Goal: Information Seeking & Learning: Compare options

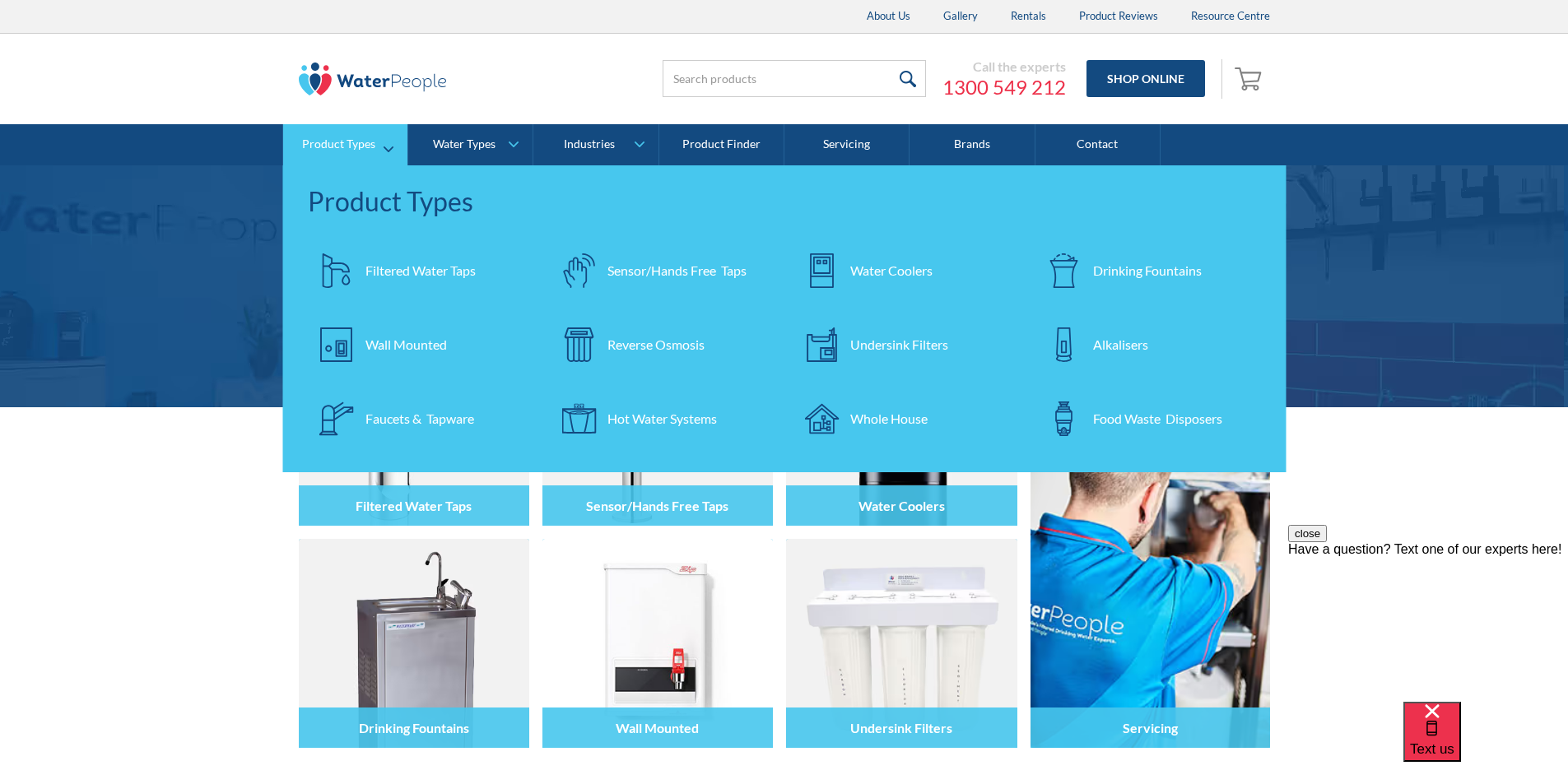
click at [880, 271] on div "Water Coolers" at bounding box center [891, 270] width 82 height 20
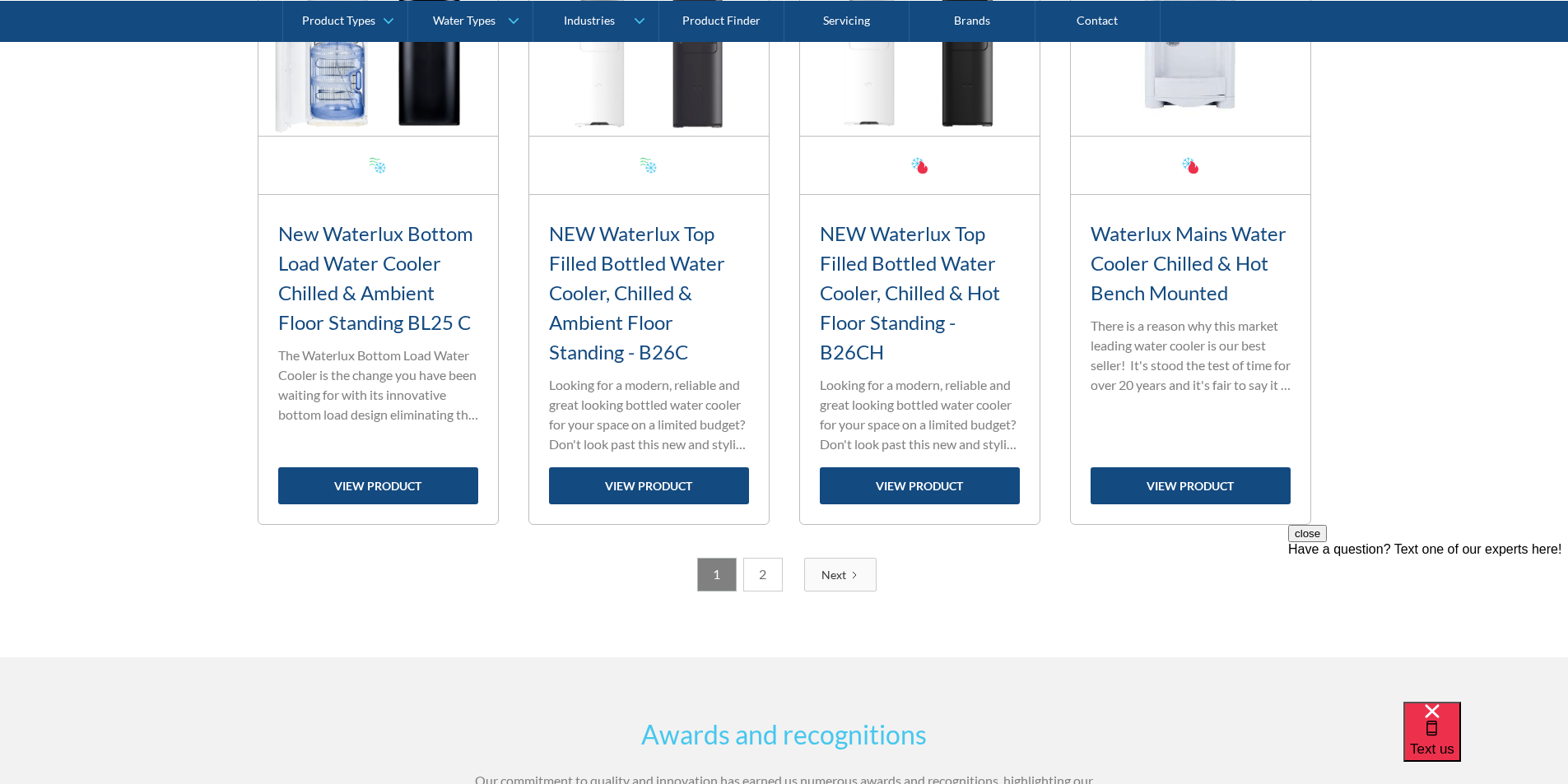
scroll to position [2716, 0]
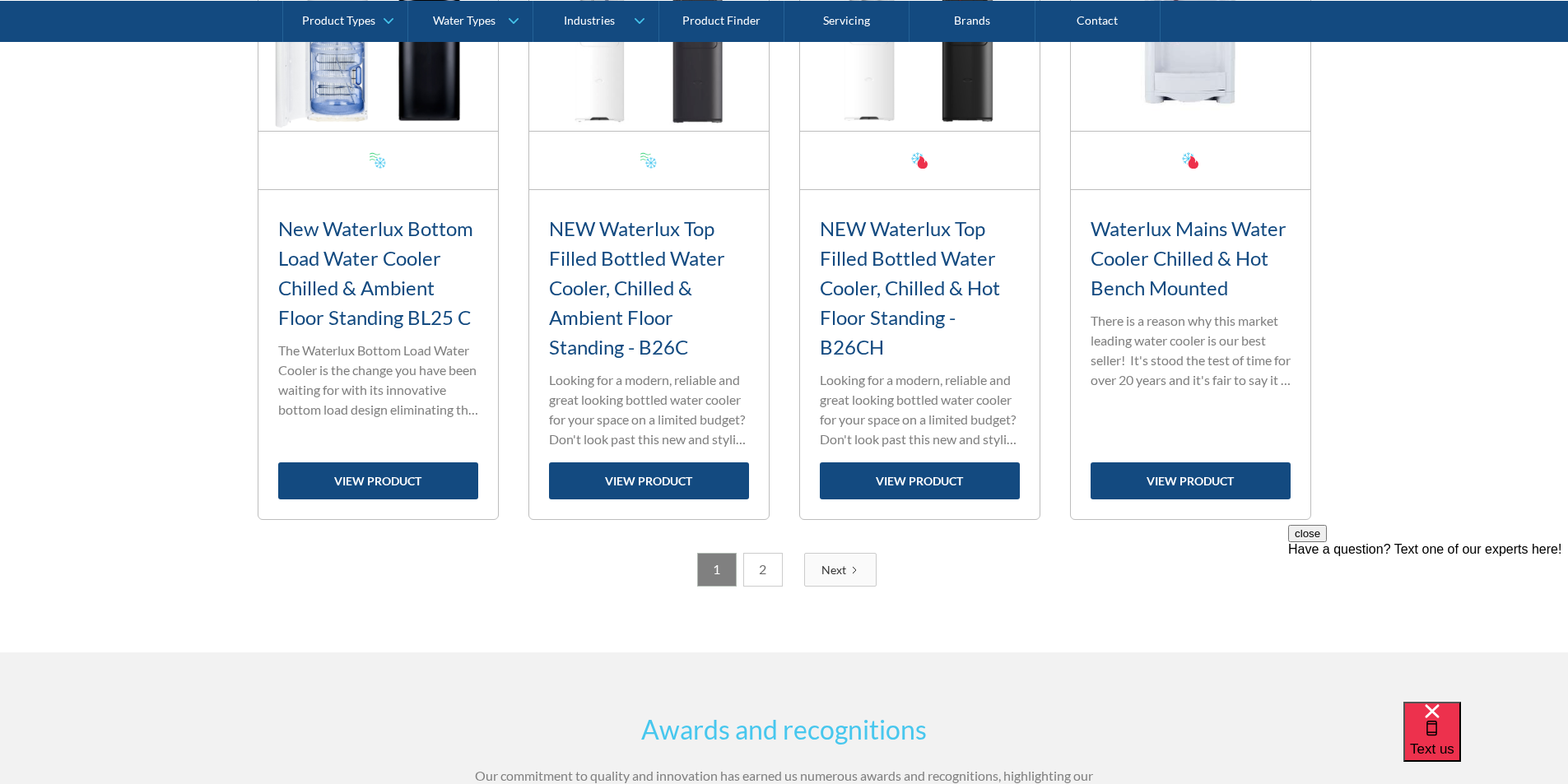
click at [762, 571] on link "2" at bounding box center [763, 570] width 39 height 34
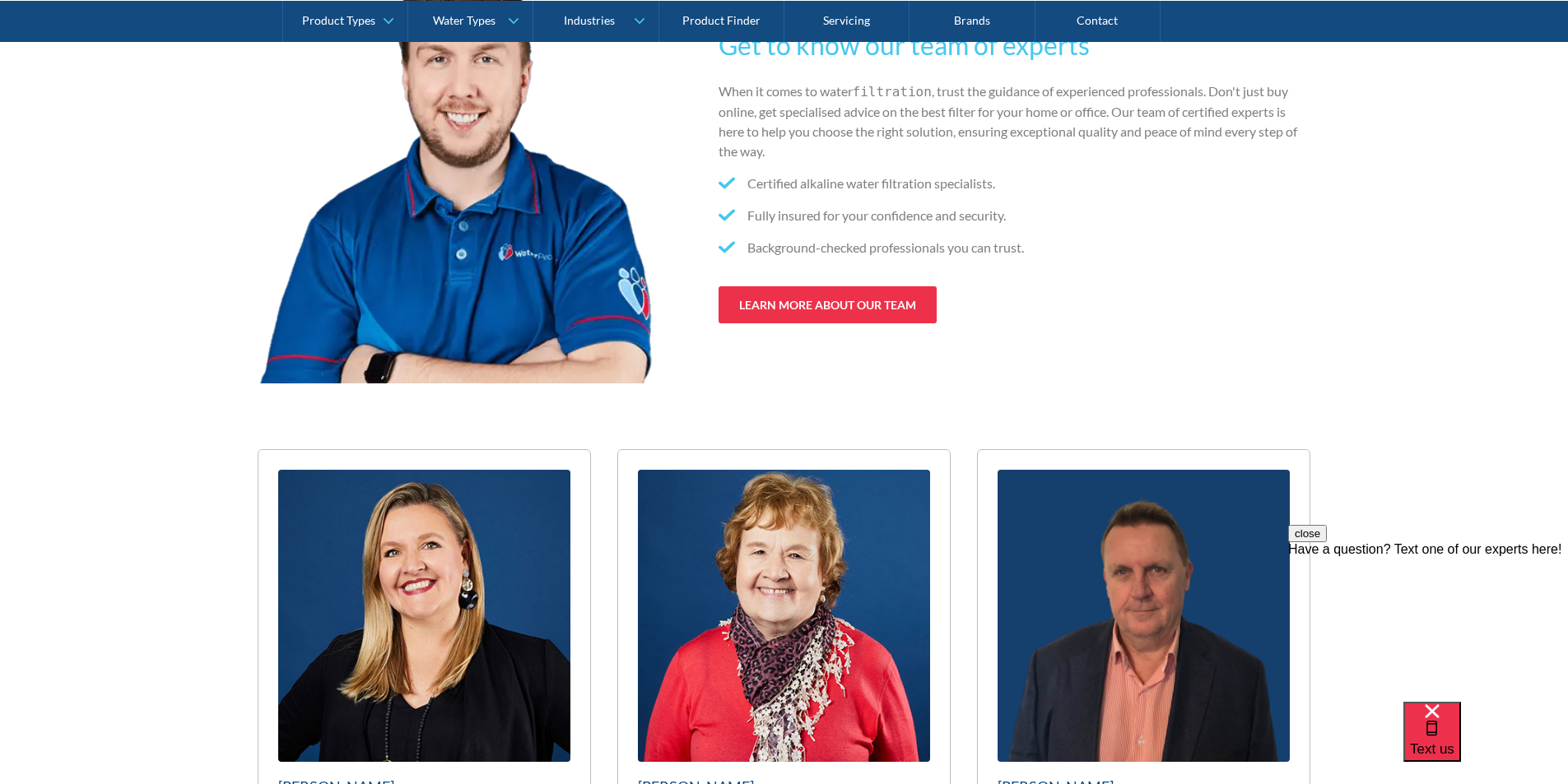
scroll to position [2139, 0]
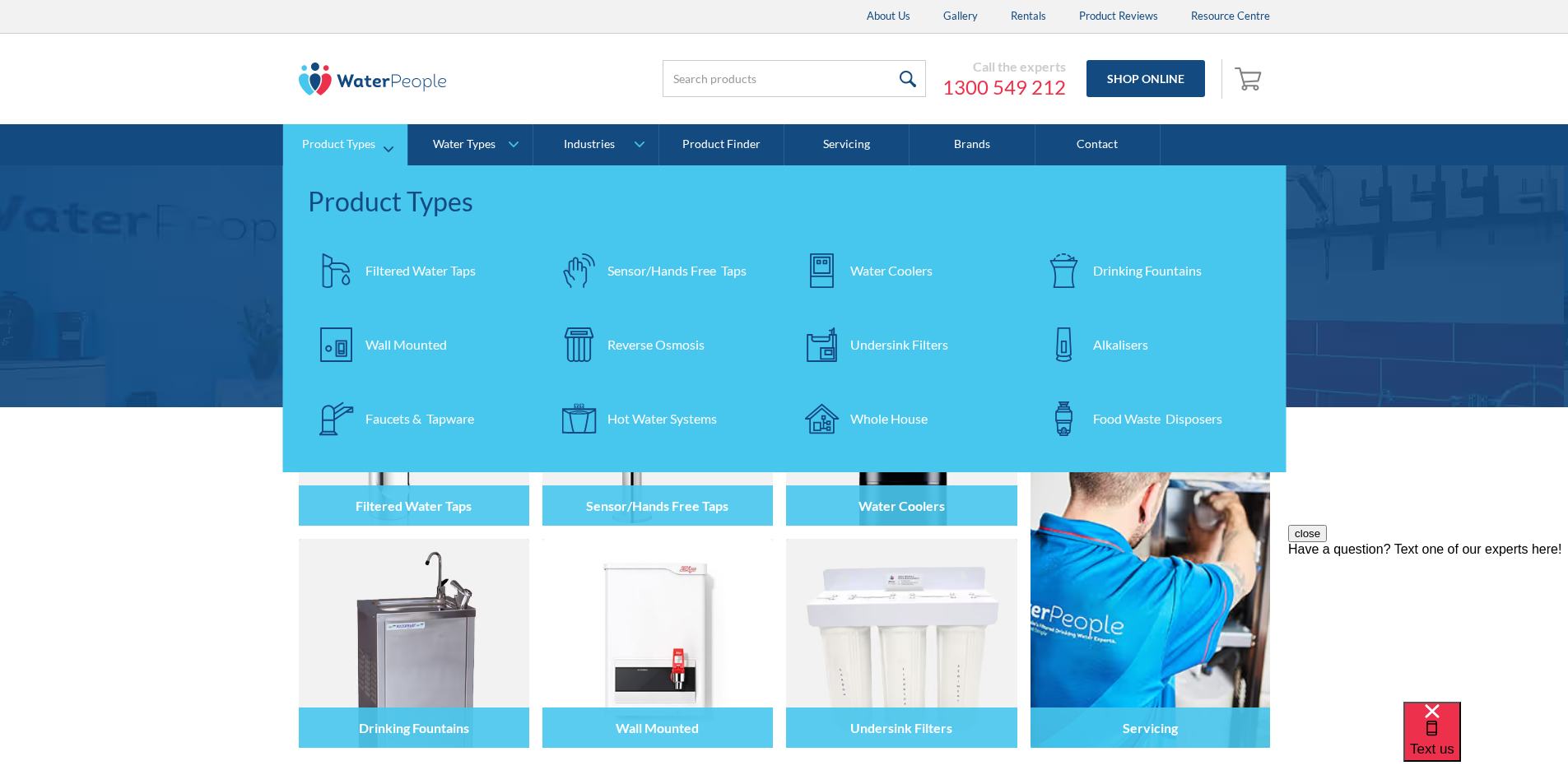
click at [905, 273] on div "Water Coolers" at bounding box center [891, 270] width 82 height 20
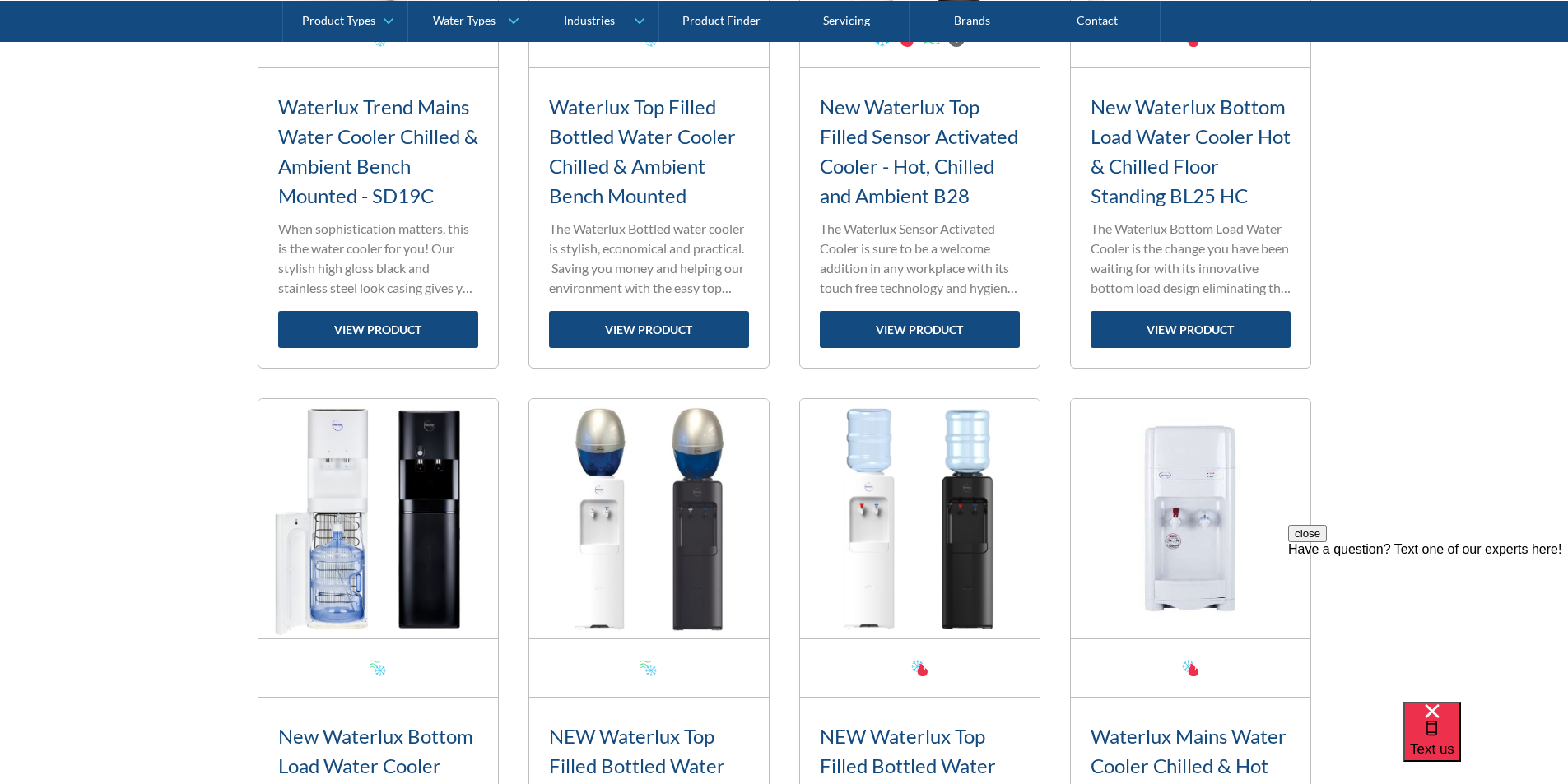
scroll to position [2139, 0]
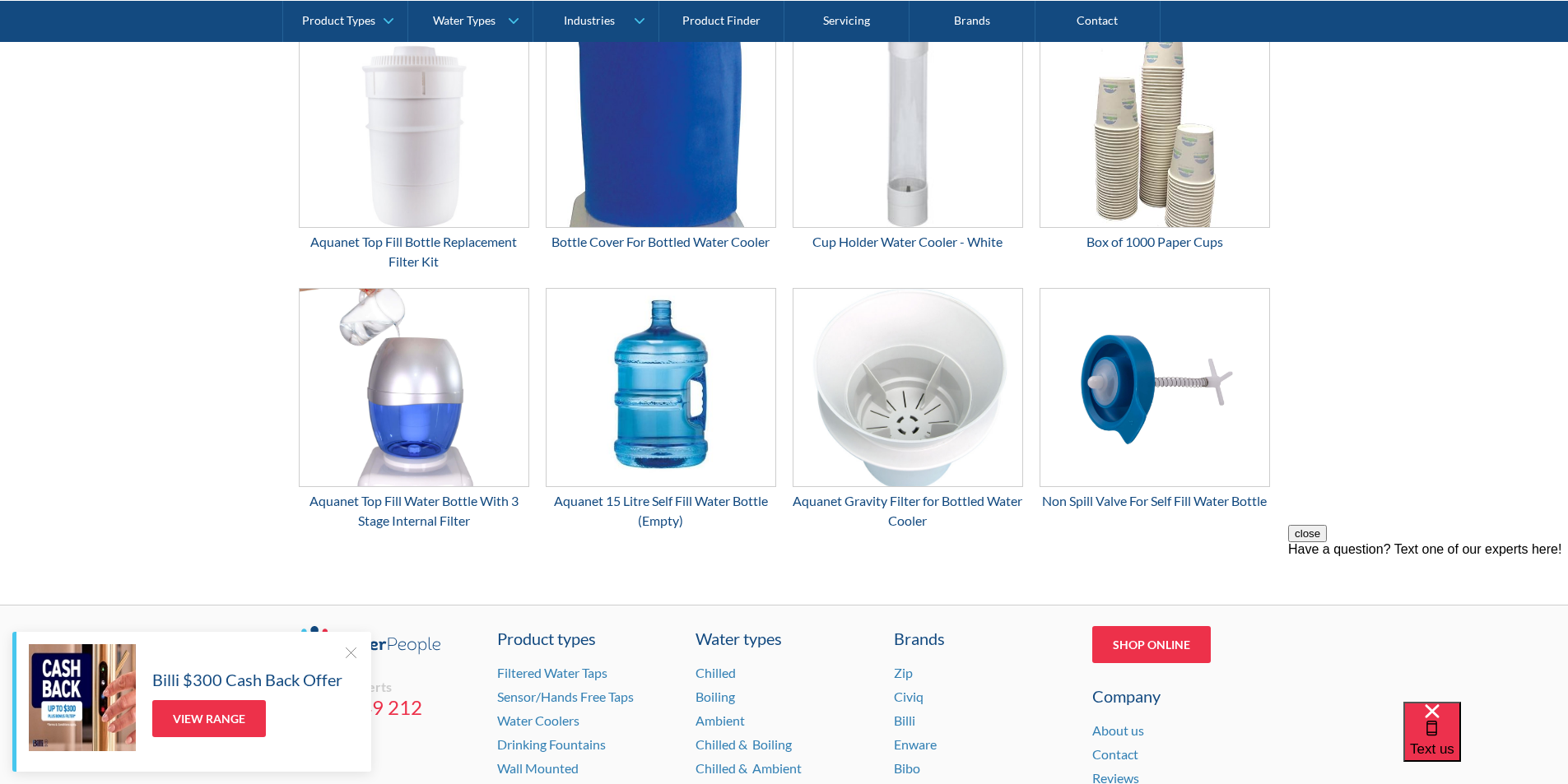
scroll to position [2716, 0]
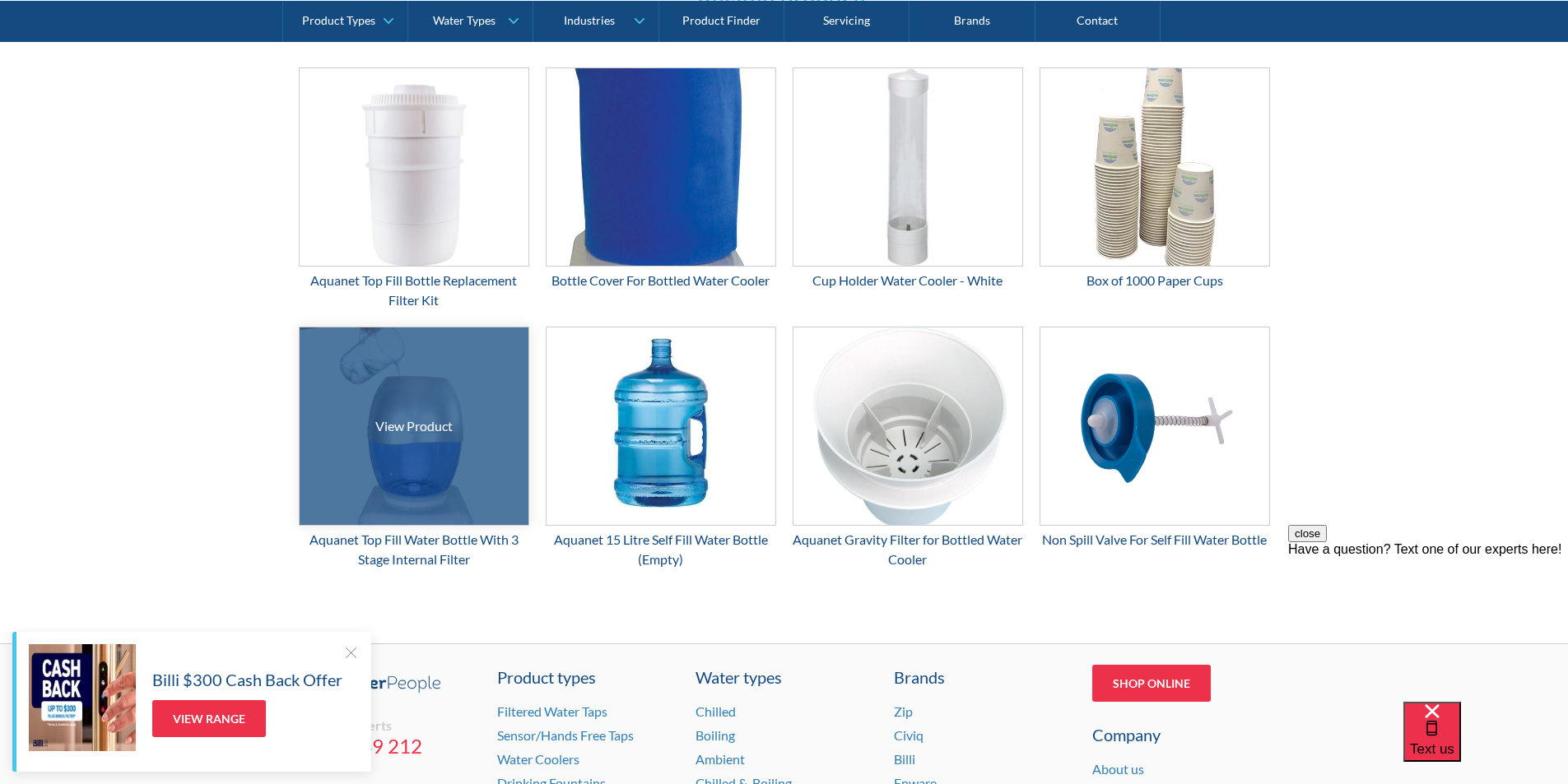
click at [435, 460] on div at bounding box center [414, 426] width 343 height 296
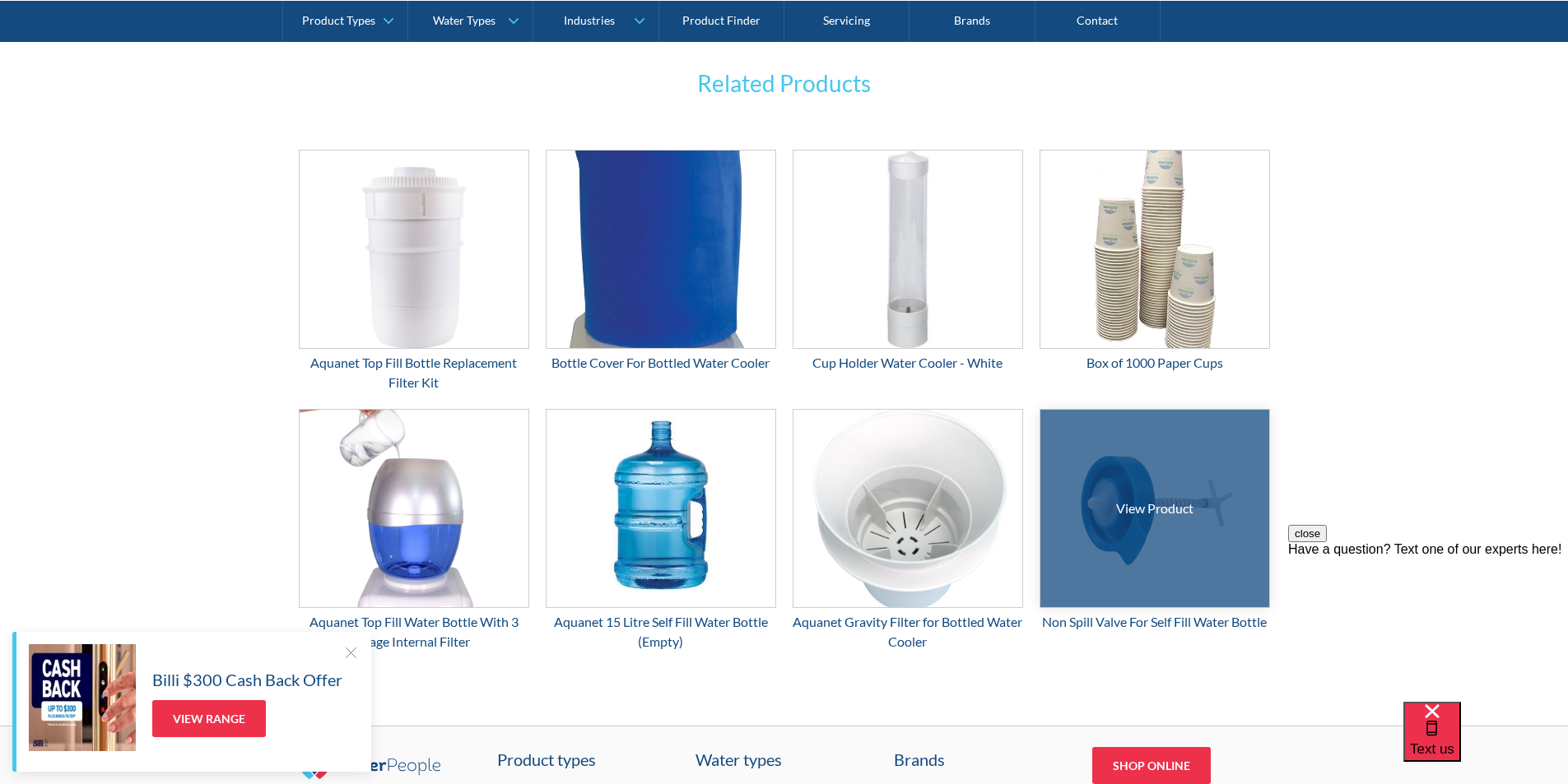
click at [1106, 521] on div at bounding box center [1154, 509] width 343 height 296
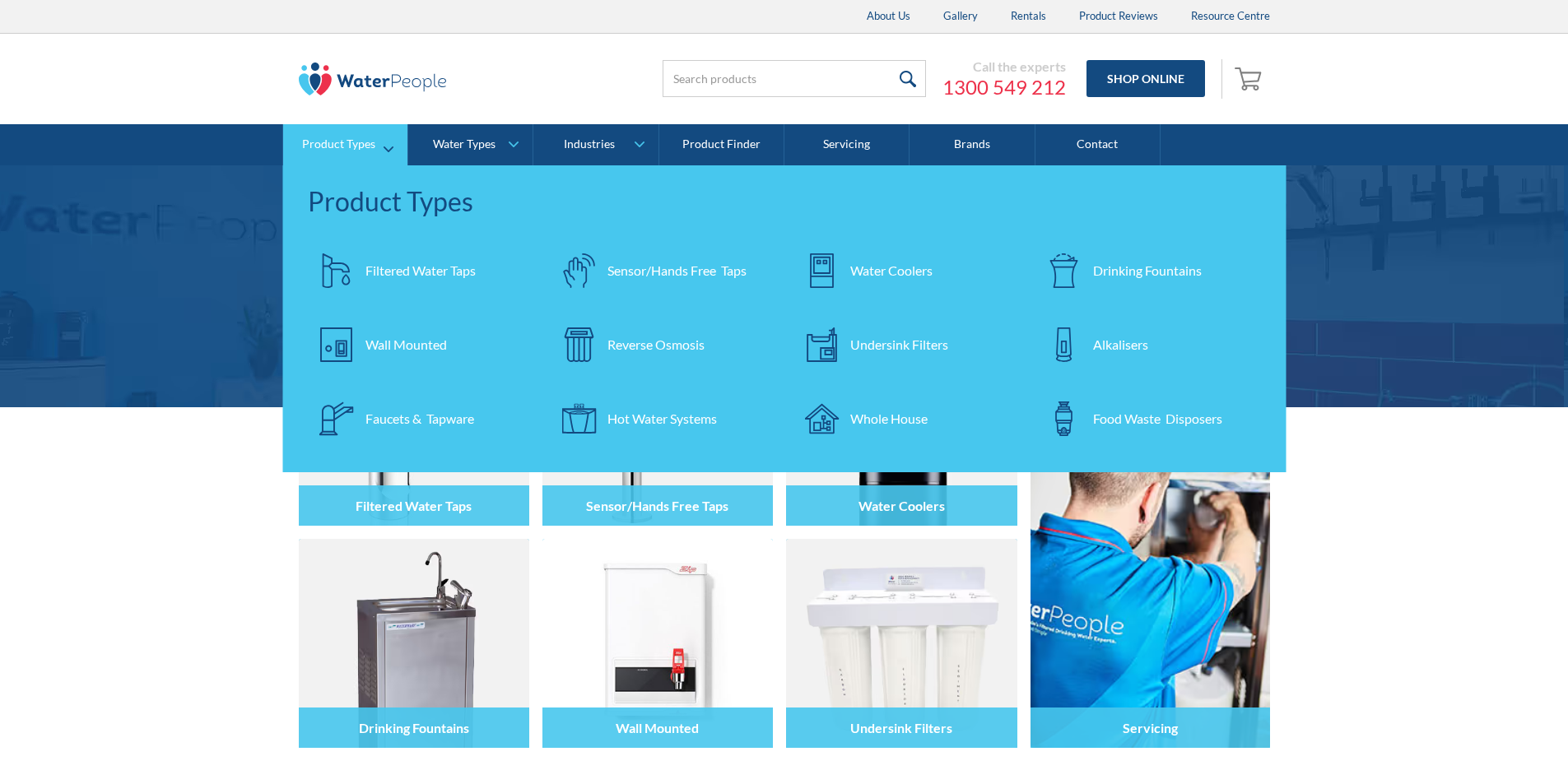
click at [380, 271] on div "Filtered Water Taps" at bounding box center [420, 270] width 110 height 20
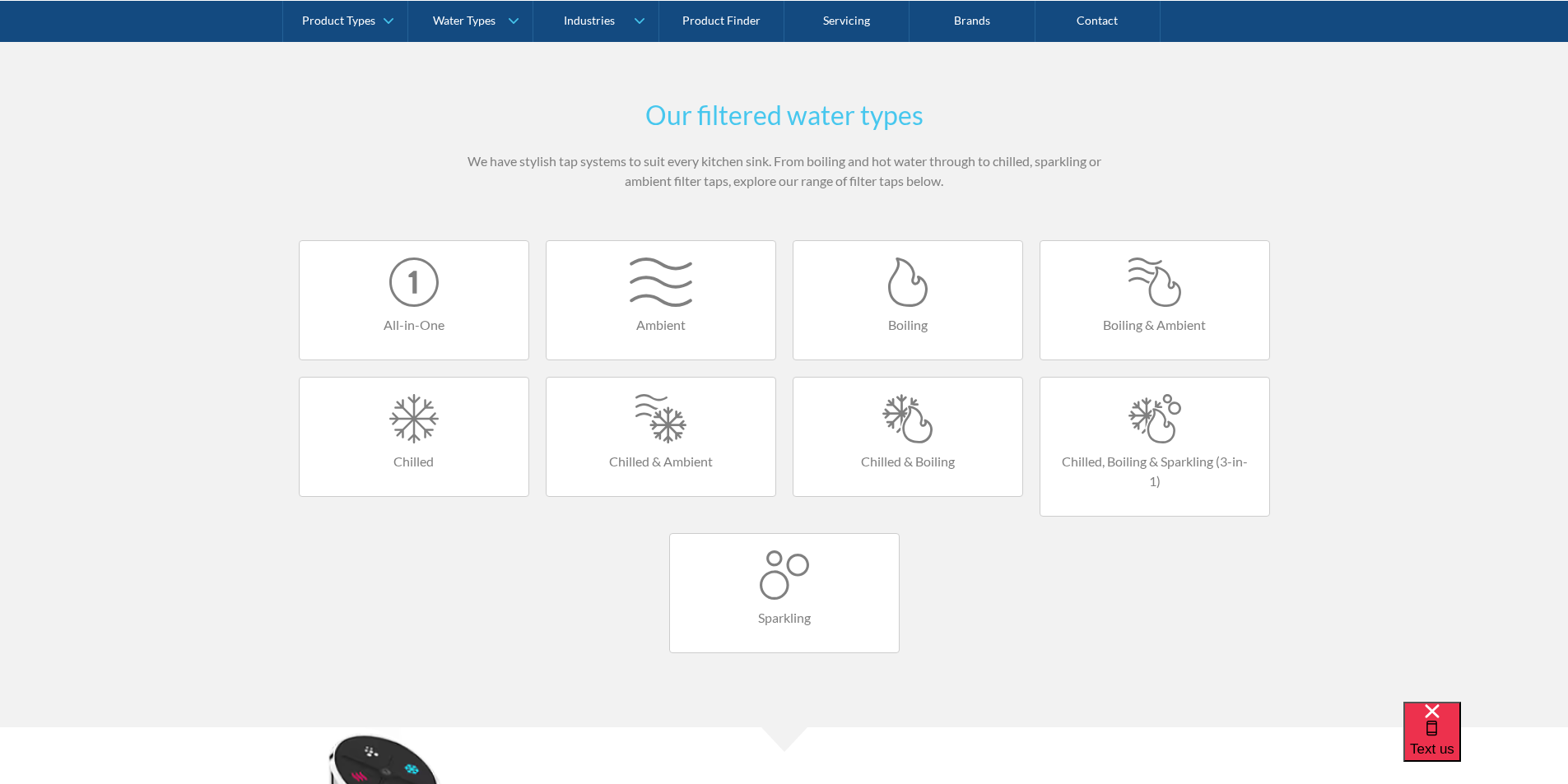
scroll to position [905, 0]
click at [899, 436] on div at bounding box center [908, 418] width 196 height 49
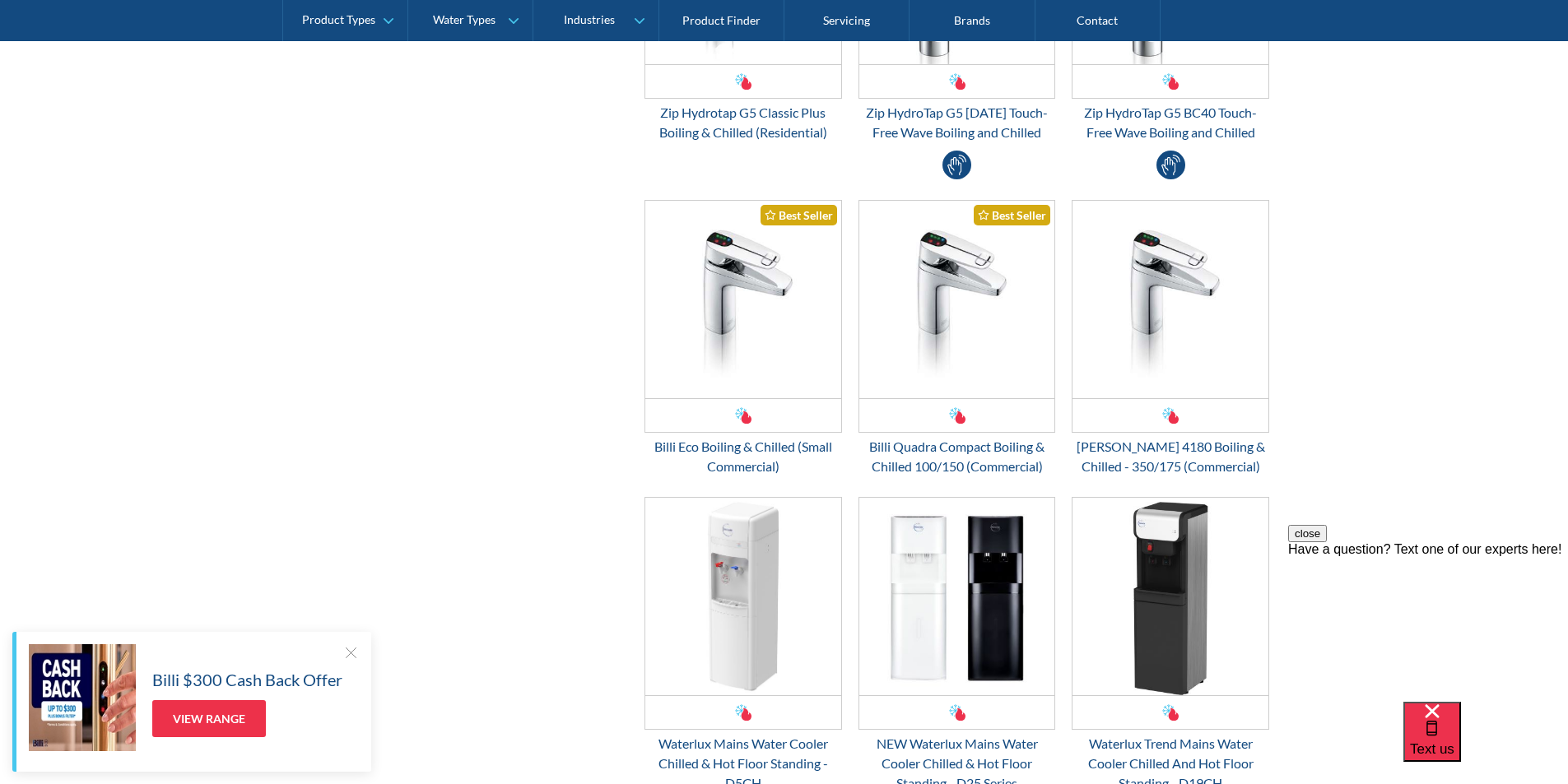
scroll to position [987, 0]
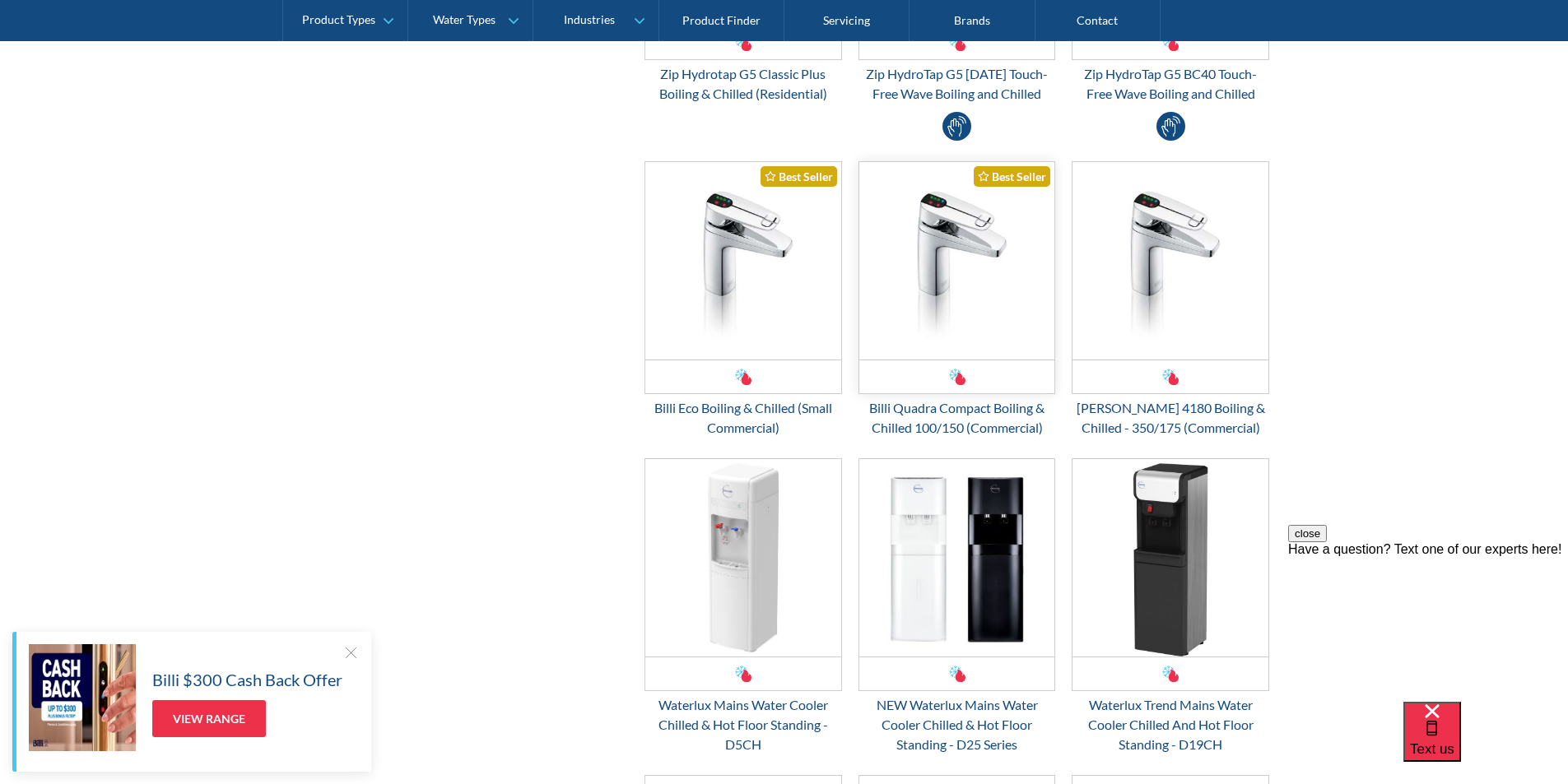
click at [944, 309] on img "Email Form 3" at bounding box center [957, 261] width 196 height 198
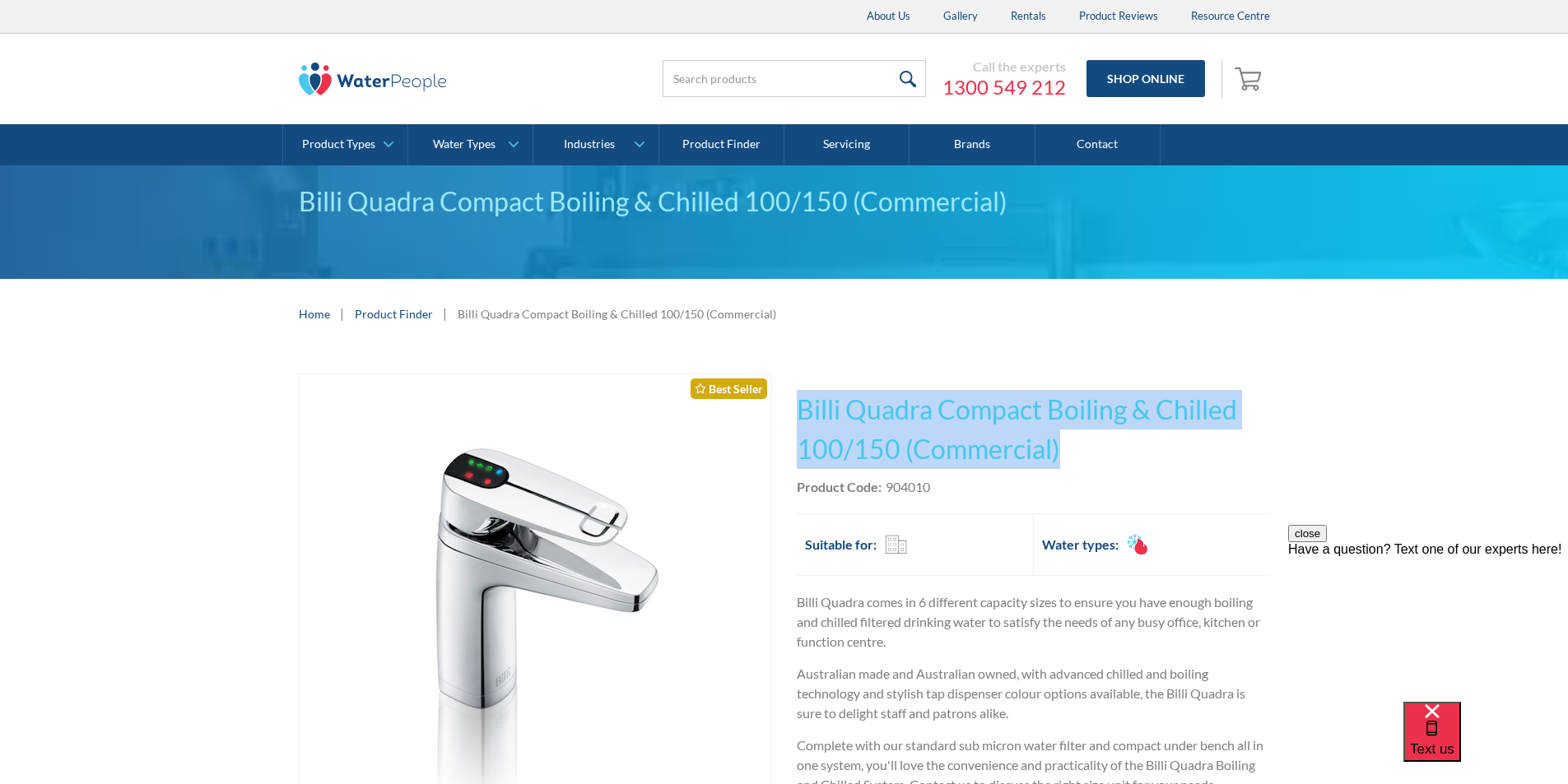
drag, startPoint x: 1071, startPoint y: 452, endPoint x: 808, endPoint y: 404, distance: 267.3
click at [801, 401] on h1 "Billi Quadra Compact Boiling & Chilled 100/150 (Commercial)" at bounding box center [1034, 429] width 474 height 79
copy h1 "Billi Quadra Compact Boiling & Chilled 100/150 (Commercial)"
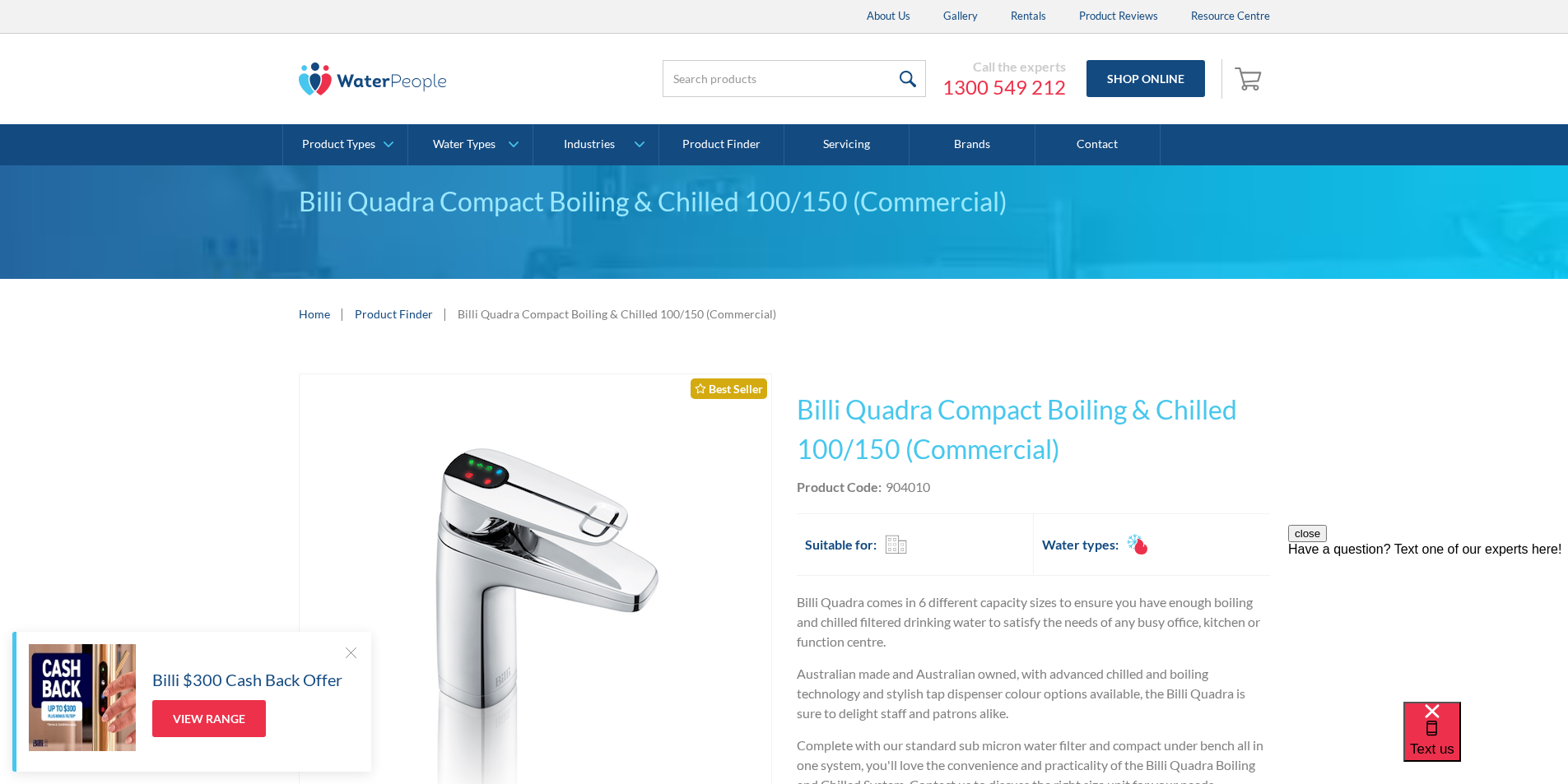
click at [946, 487] on div "Product Code: 904010" at bounding box center [1034, 487] width 474 height 20
drag, startPoint x: 946, startPoint y: 487, endPoint x: 892, endPoint y: 483, distance: 54.1
click at [892, 483] on div "Product Code: 904010" at bounding box center [1034, 487] width 474 height 20
copy div "904010"
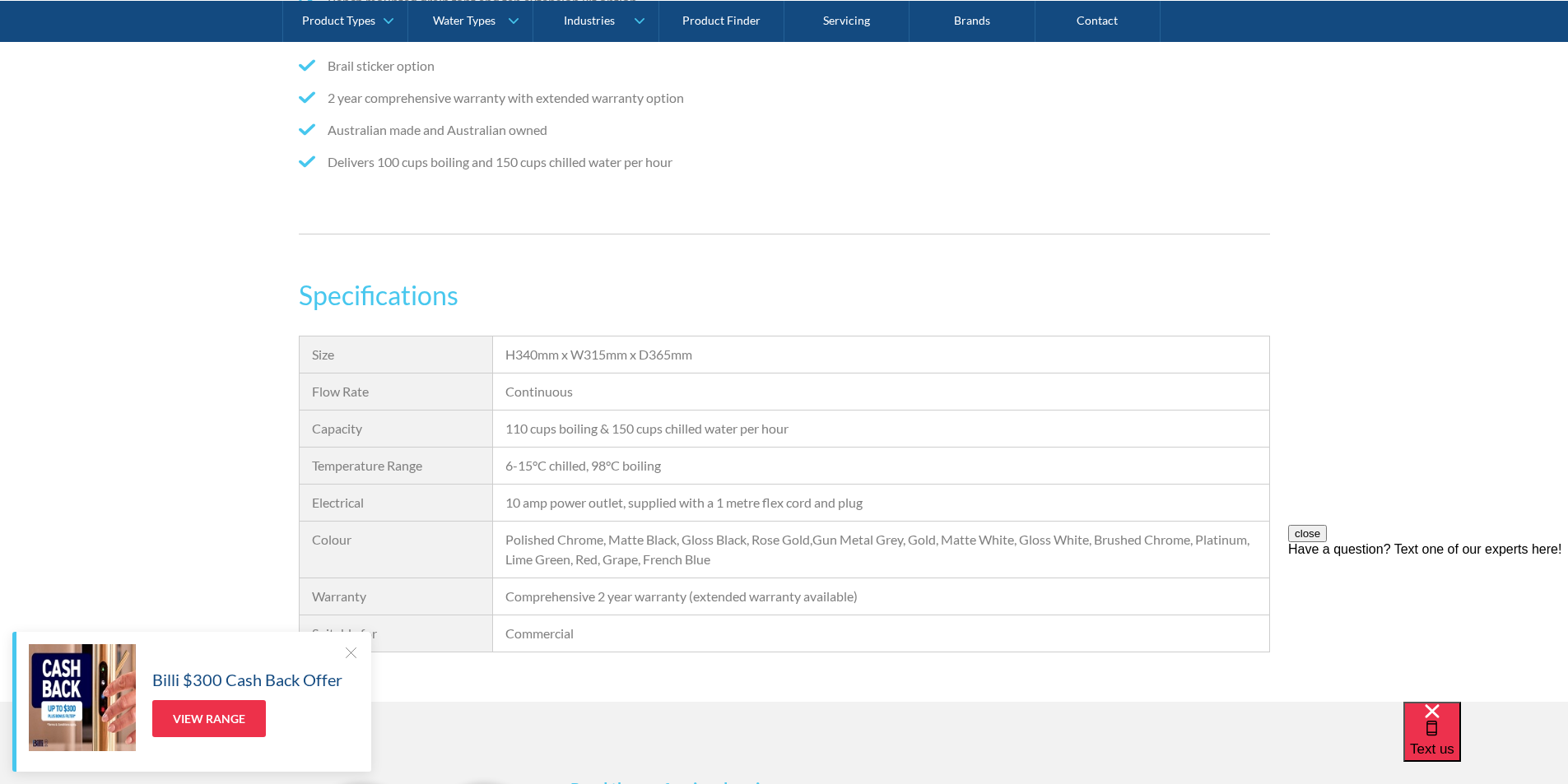
scroll to position [1481, 0]
drag, startPoint x: 714, startPoint y: 354, endPoint x: 499, endPoint y: 348, distance: 215.1
click at [499, 348] on div "H340mm x W315mm x D365mm" at bounding box center [881, 354] width 776 height 37
copy div "H340mm x W315mm x D365mm"
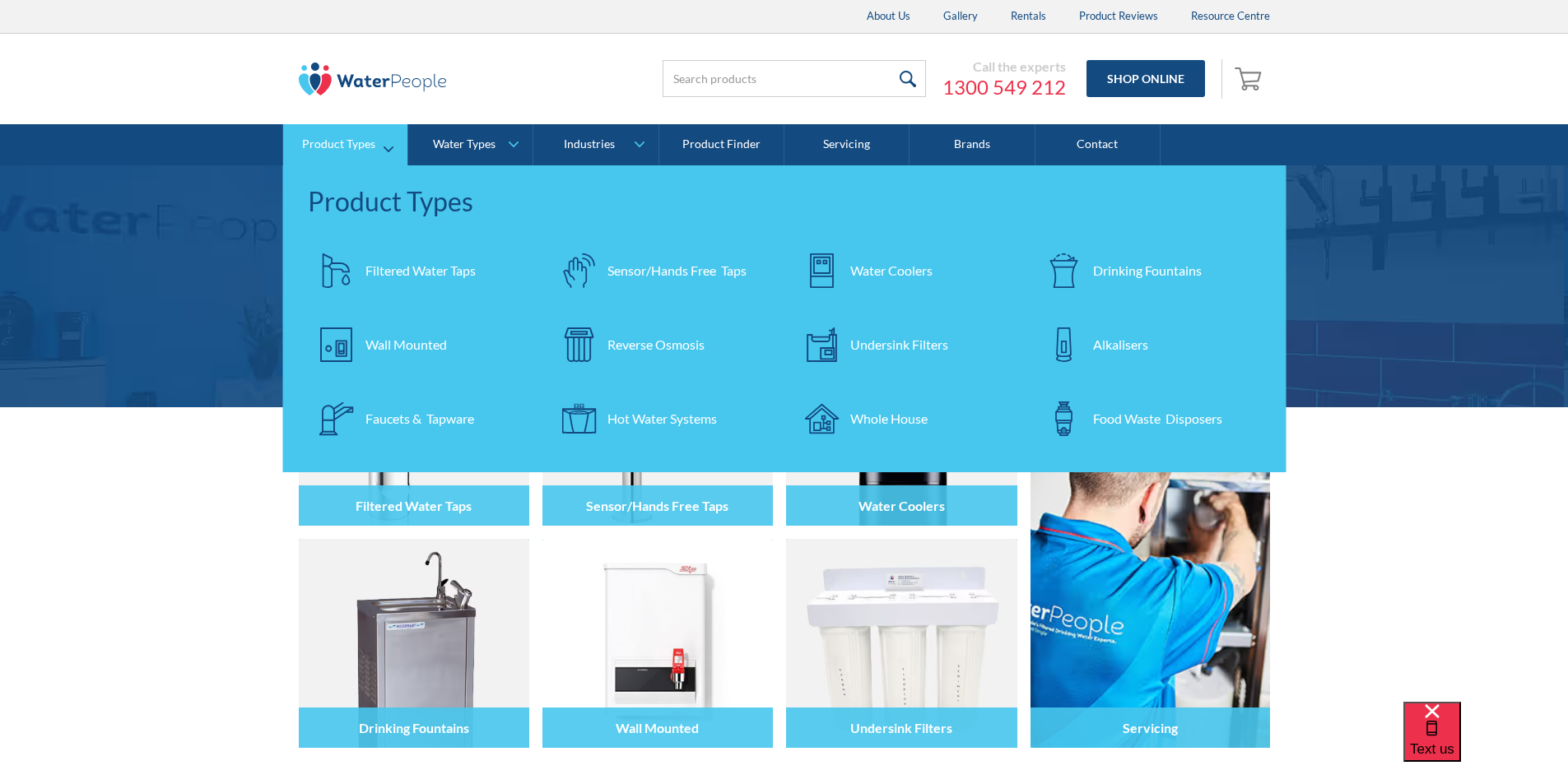
click at [408, 271] on div "Filtered Water Taps" at bounding box center [420, 270] width 110 height 20
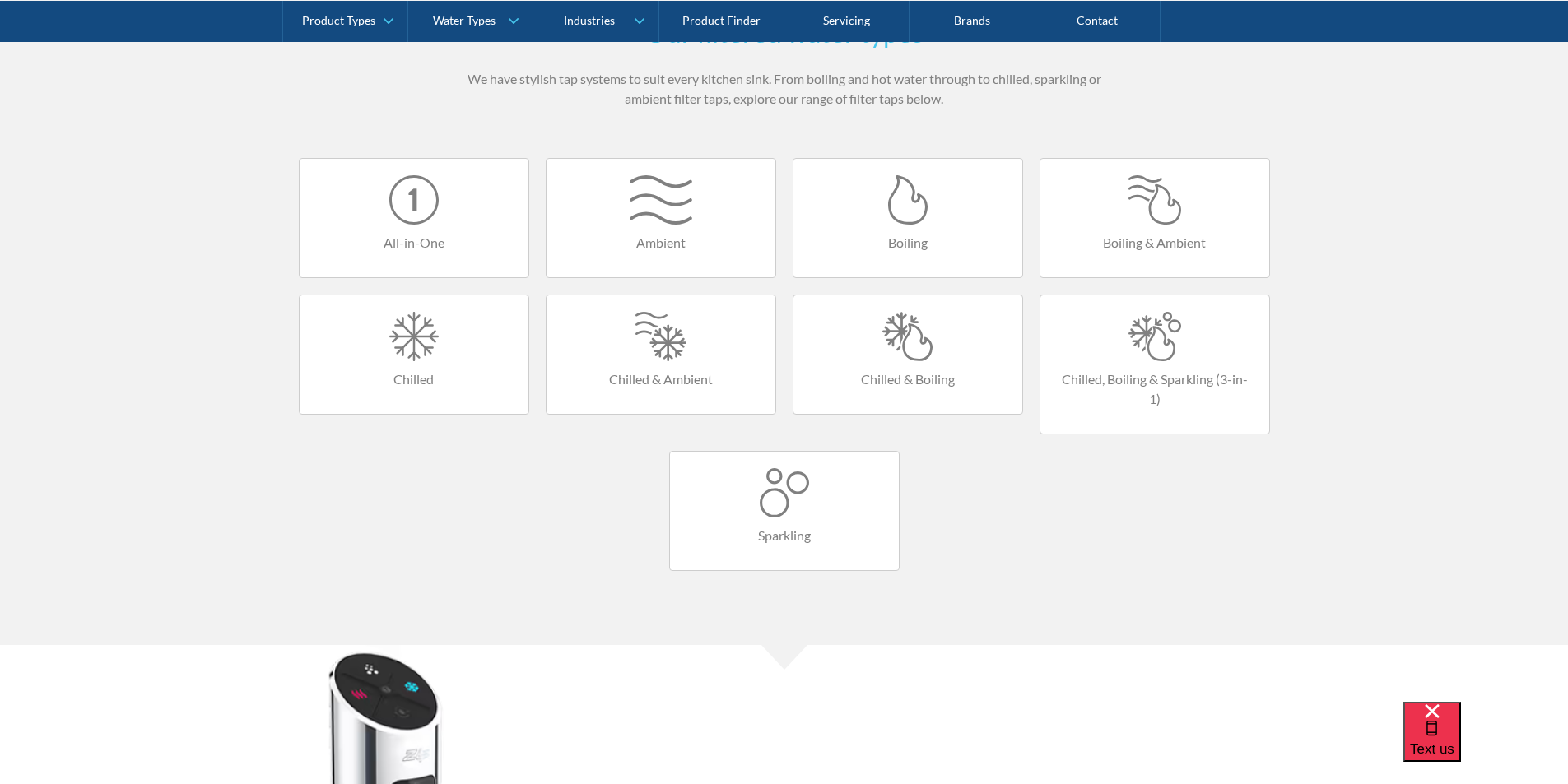
scroll to position [987, 0]
click at [912, 364] on link "Chilled & Boiling" at bounding box center [907, 353] width 230 height 120
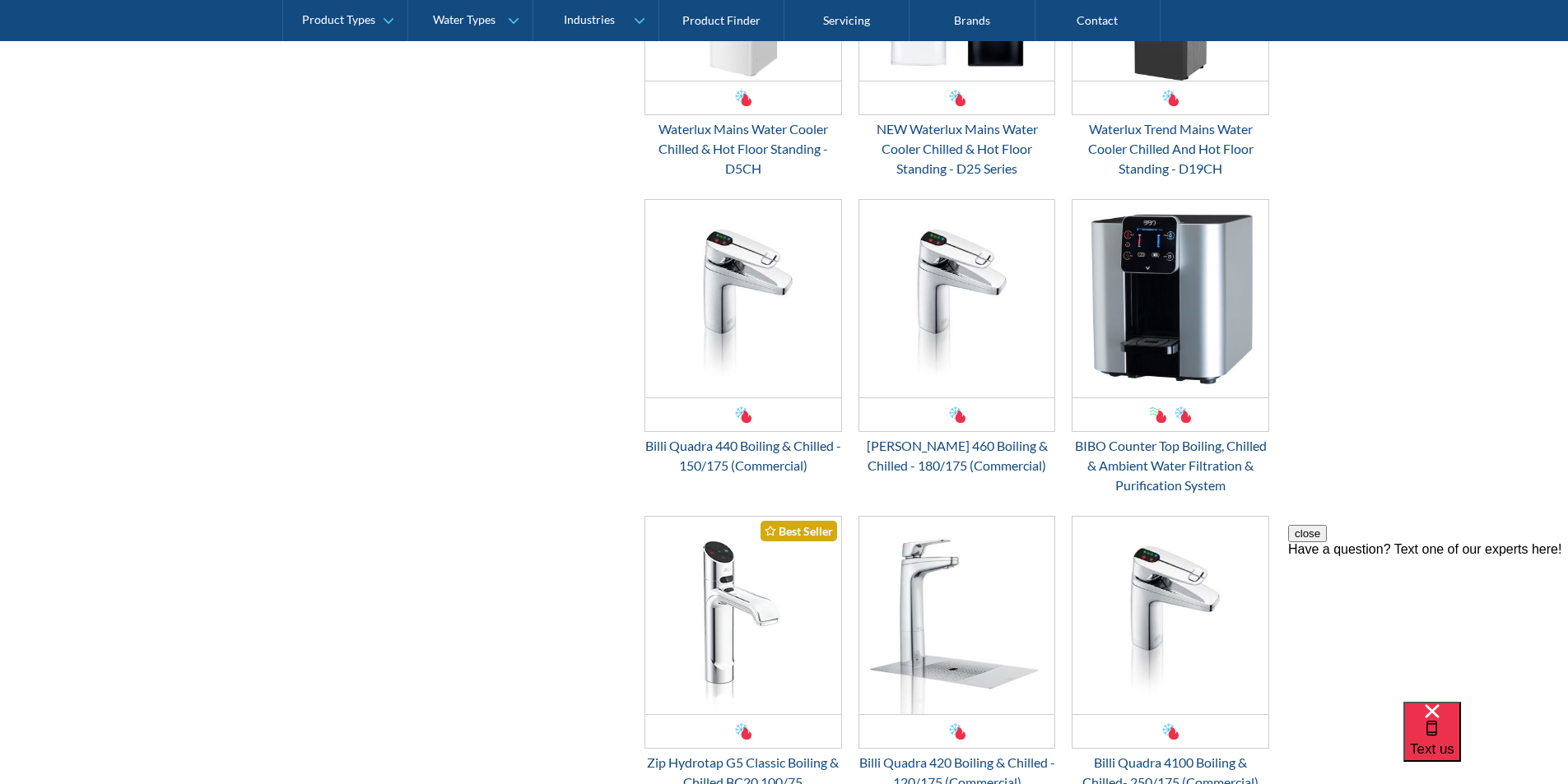
scroll to position [1810, 0]
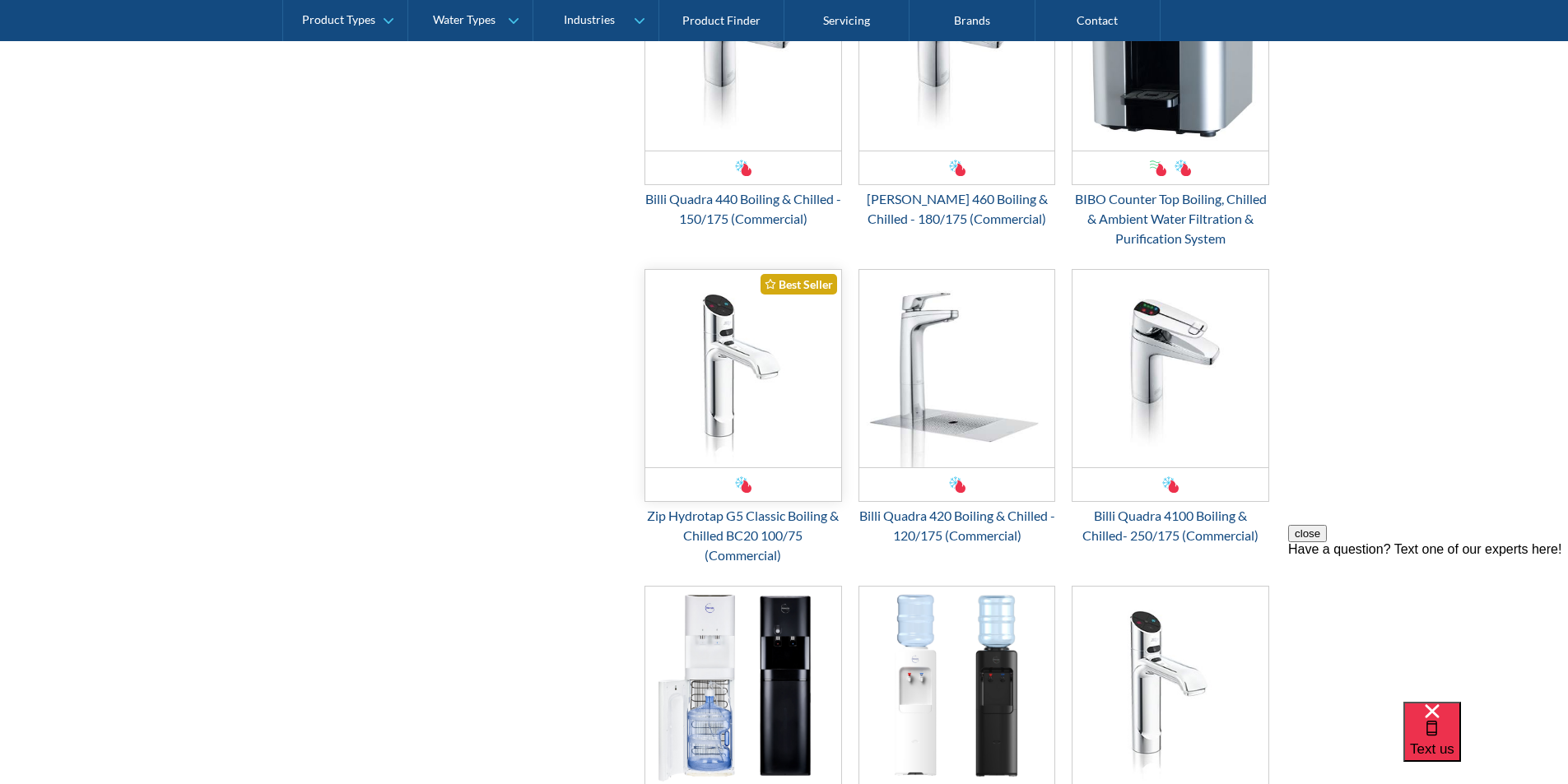
click at [747, 395] on img "Email Form 3" at bounding box center [743, 369] width 196 height 198
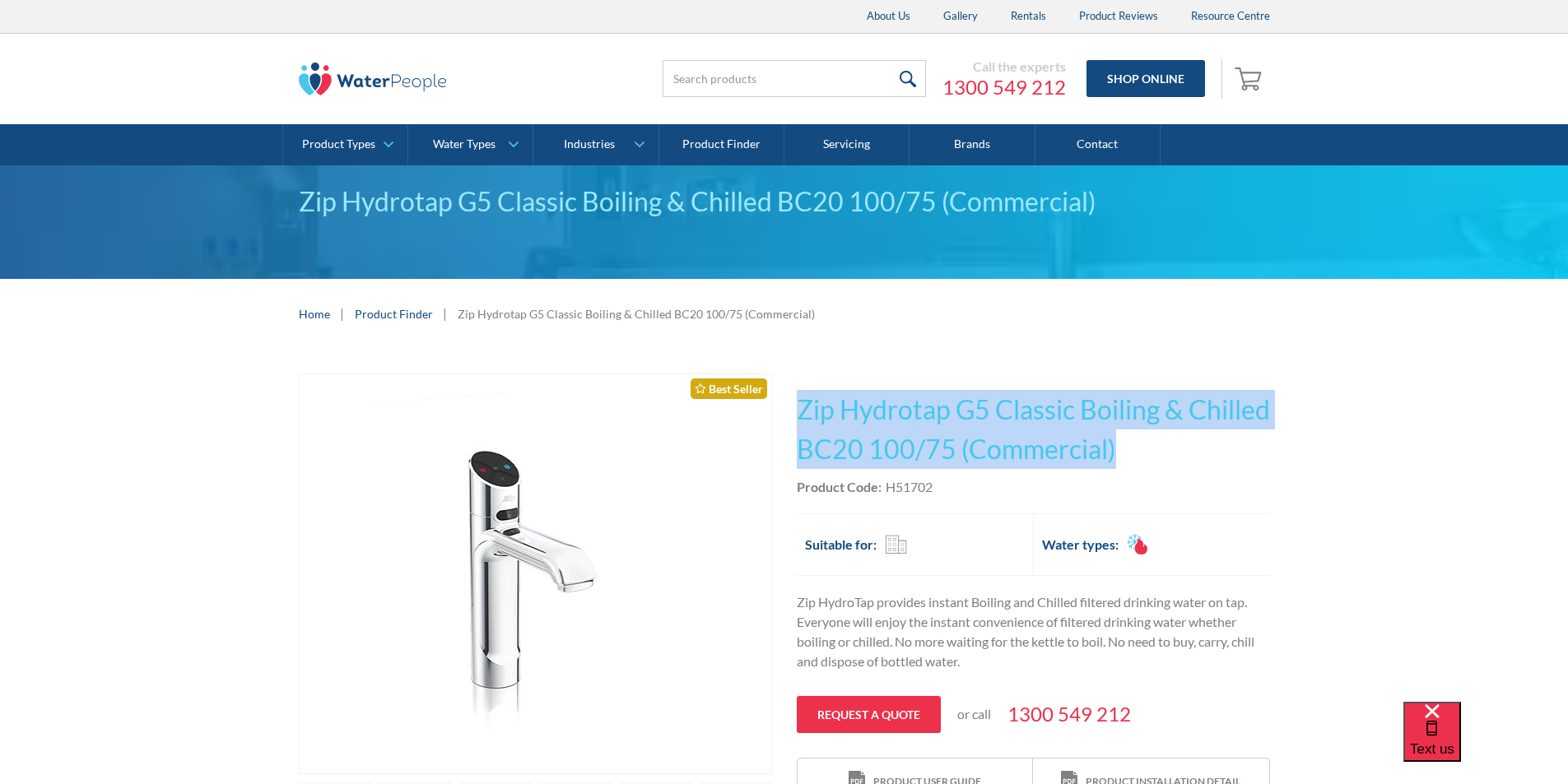
drag, startPoint x: 1225, startPoint y: 446, endPoint x: 797, endPoint y: 408, distance: 429.7
click at [797, 408] on h1 "Zip Hydrotap G5 Classic Boiling & Chilled BC20 100/75 (Commercial)" at bounding box center [1034, 429] width 474 height 79
copy h1 "Zip Hydrotap G5 Classic Boiling & Chilled BC20 100/75 (Commercial)"
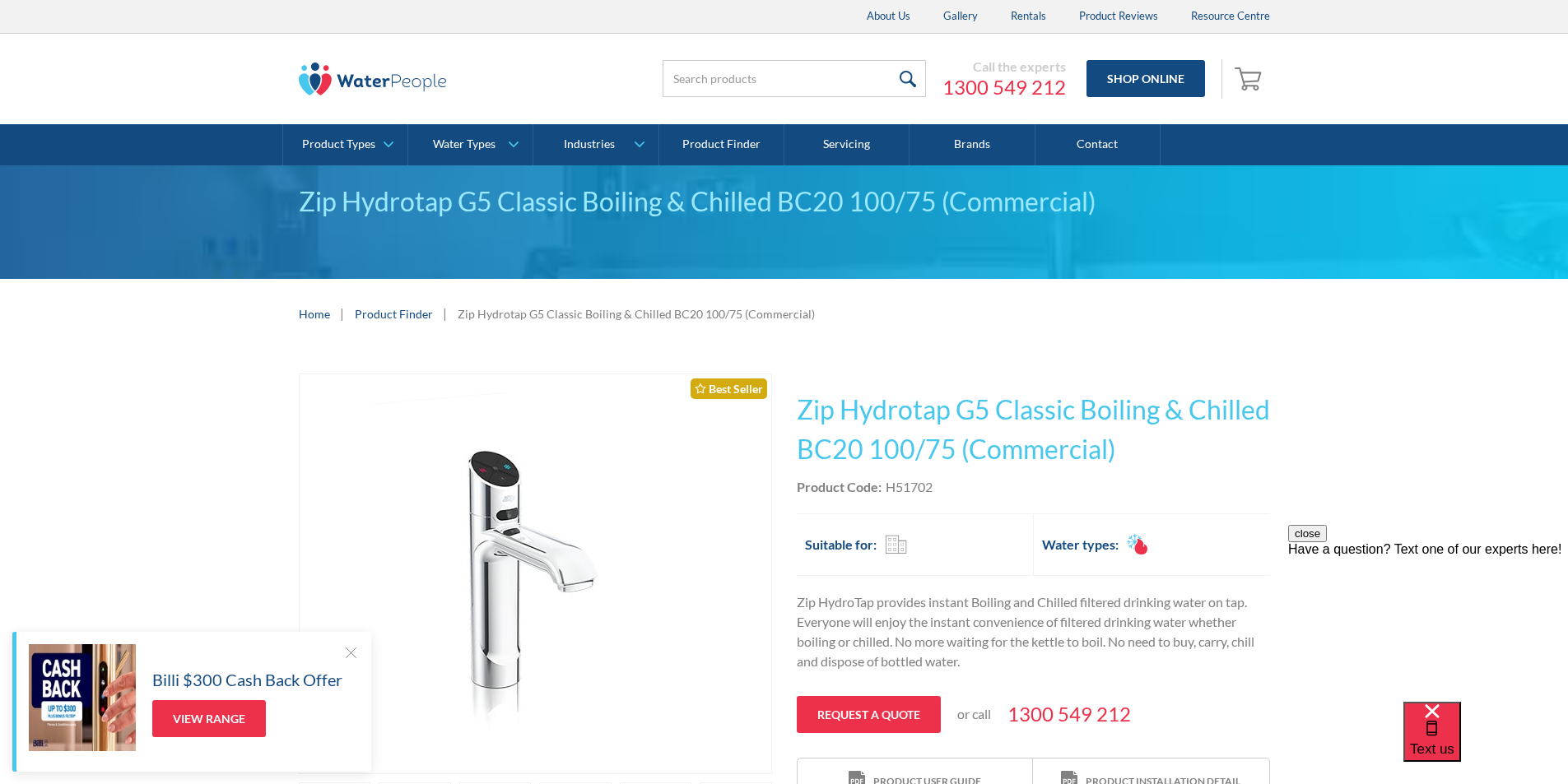
click at [936, 491] on div "Product Code: H51702" at bounding box center [1034, 487] width 474 height 20
drag, startPoint x: 936, startPoint y: 489, endPoint x: 896, endPoint y: 489, distance: 40.0
click at [896, 489] on div "Product Code: H51702" at bounding box center [1034, 487] width 474 height 20
copy div "H51702"
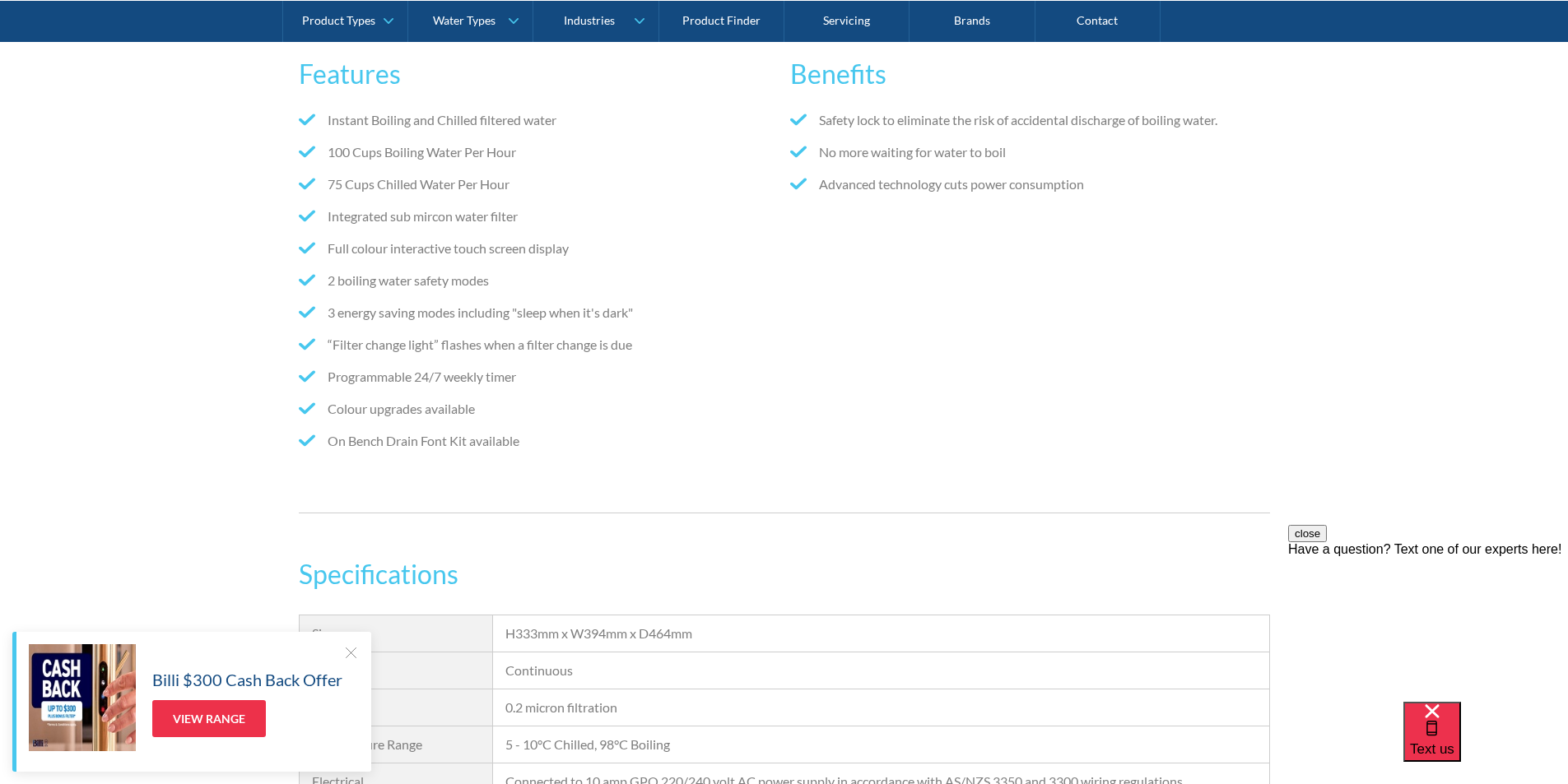
scroll to position [1234, 0]
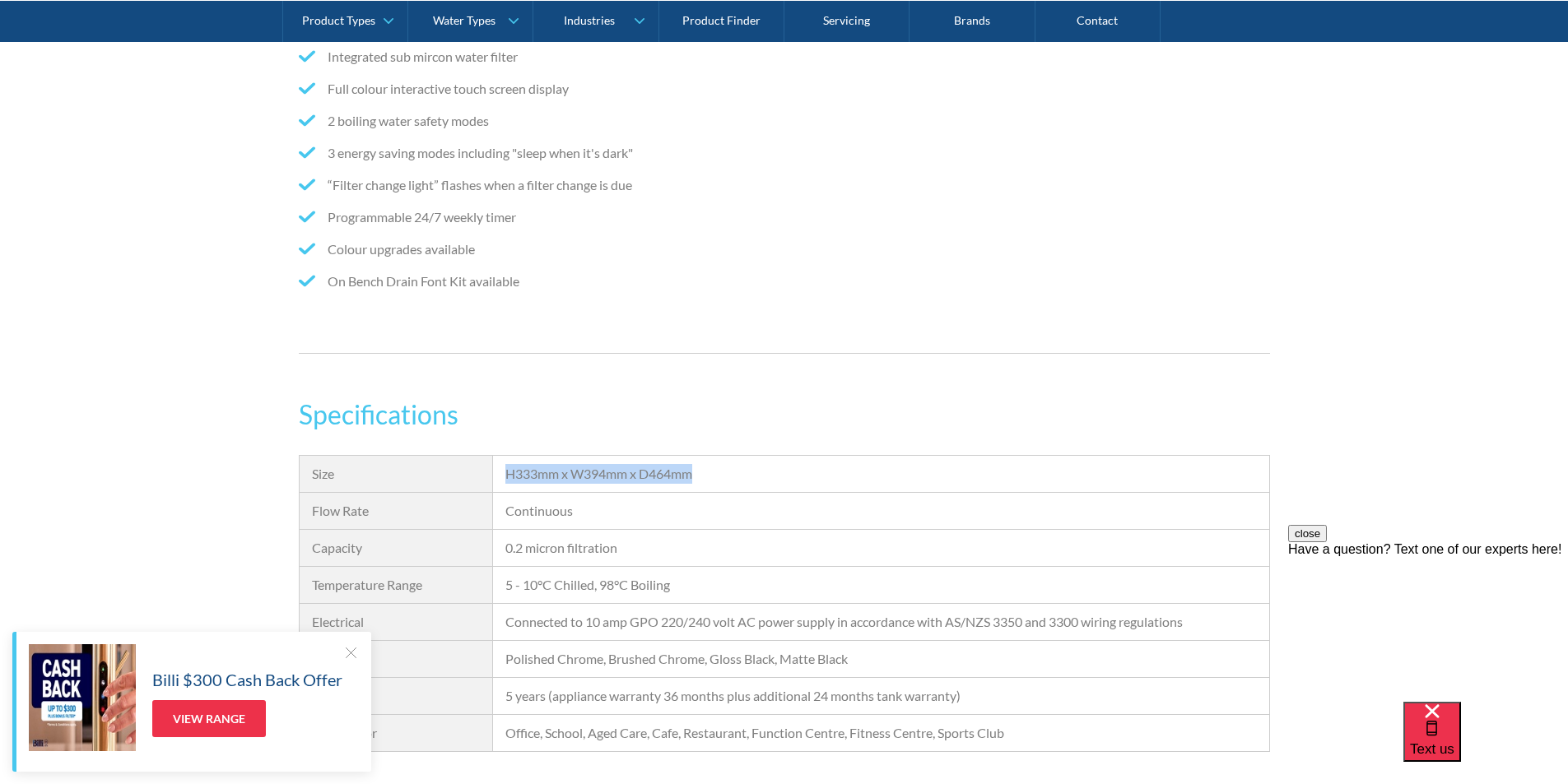
drag, startPoint x: 703, startPoint y: 473, endPoint x: 509, endPoint y: 476, distance: 194.0
click at [502, 478] on div "H333mm x W394mm x D464mm" at bounding box center [881, 475] width 776 height 37
copy div "H333mm x W394mm x D464mm"
